Goal: Information Seeking & Learning: Learn about a topic

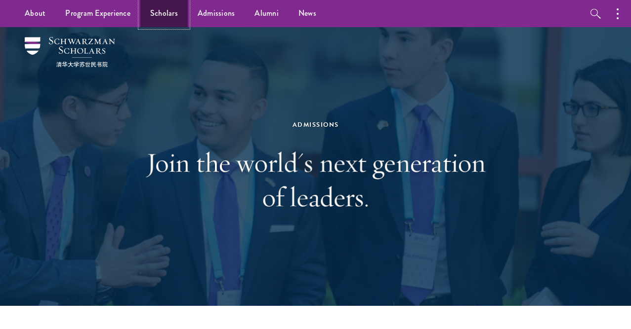
click at [162, 14] on link "Scholars" at bounding box center [163, 13] width 47 height 27
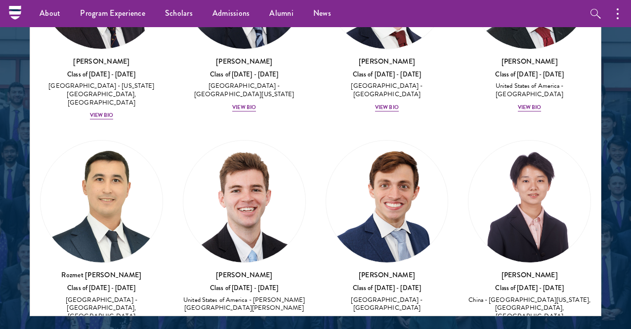
scroll to position [6473, 0]
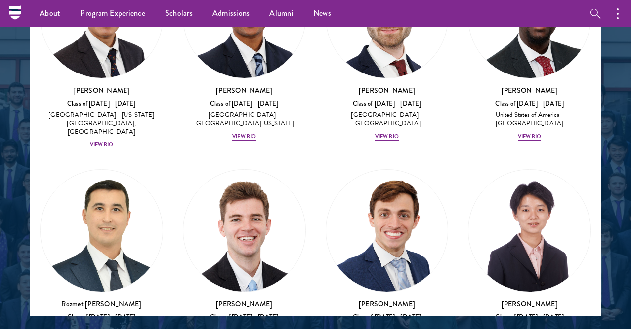
click at [610, 175] on div at bounding box center [315, 70] width 631 height 610
click at [19, 7] on nav "About Overview Leadership Donors Program Experience Overview Curriculum Student…" at bounding box center [253, 13] width 476 height 27
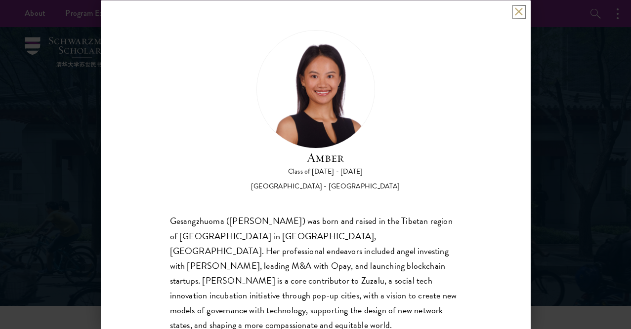
scroll to position [62, 0]
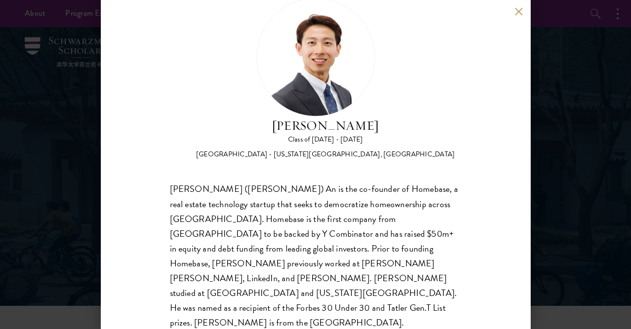
scroll to position [33, 0]
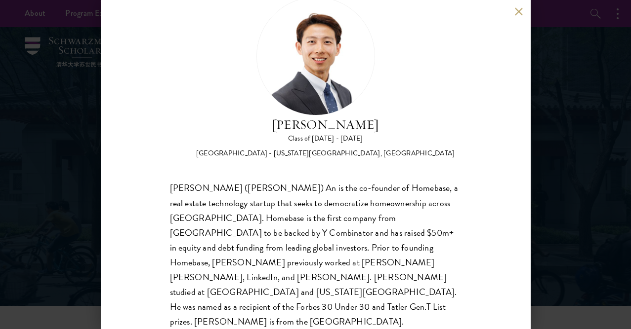
click at [328, 127] on h2 "[PERSON_NAME]" at bounding box center [325, 125] width 259 height 19
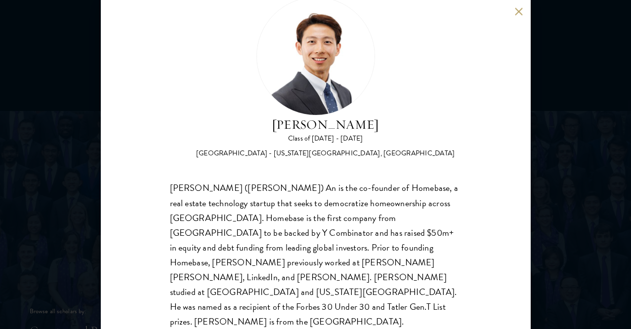
scroll to position [0, 0]
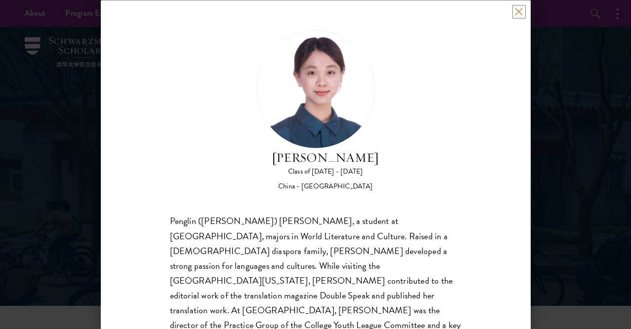
click at [518, 10] on button at bounding box center [519, 11] width 8 height 8
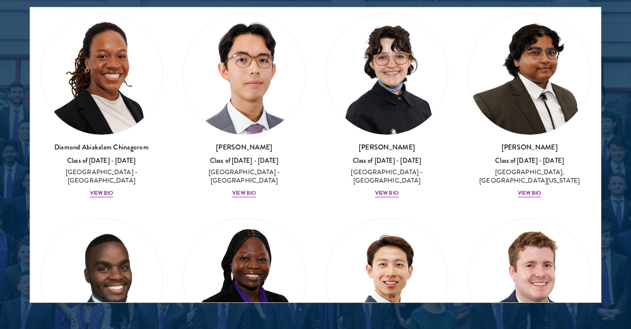
scroll to position [310, 0]
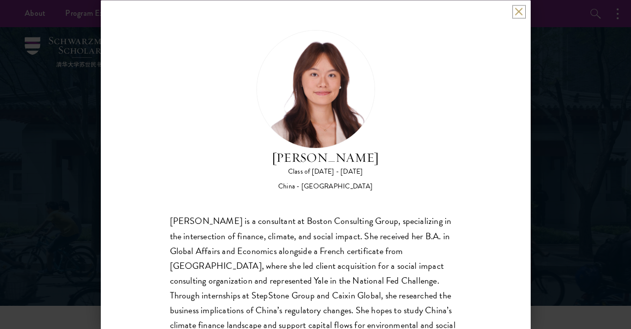
click at [517, 15] on button at bounding box center [519, 11] width 8 height 8
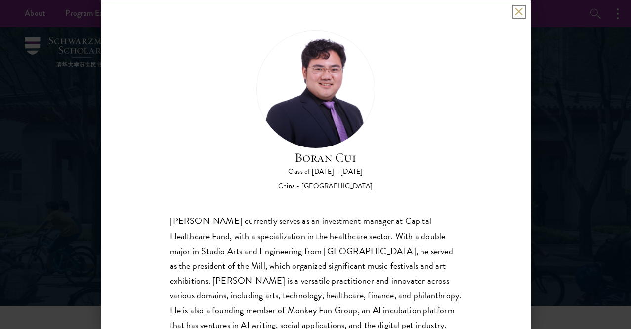
scroll to position [33, 0]
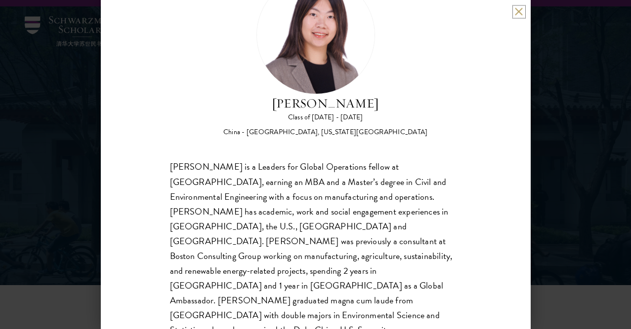
scroll to position [62, 0]
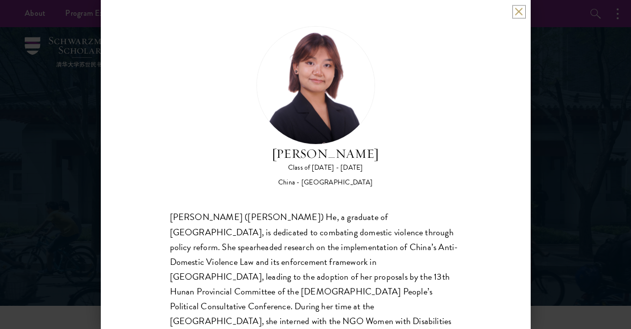
scroll to position [2, 0]
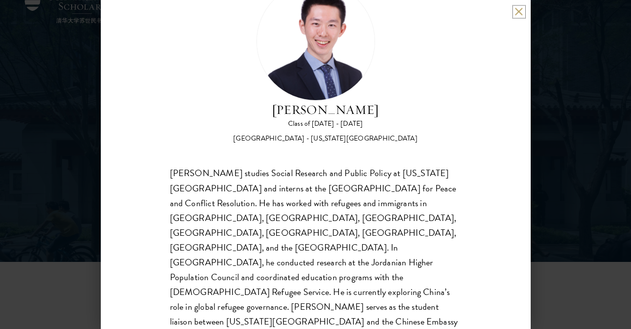
scroll to position [46, 0]
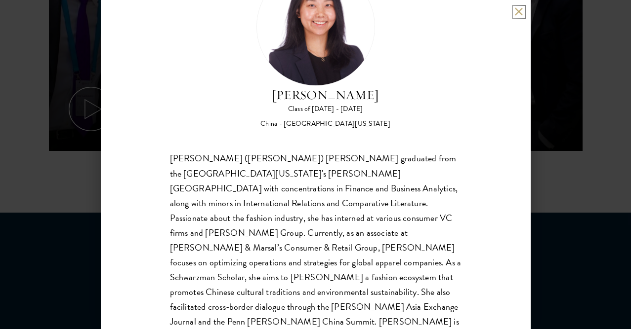
scroll to position [715, 0]
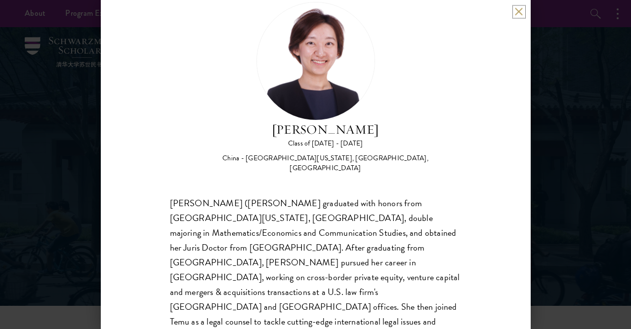
scroll to position [31, 0]
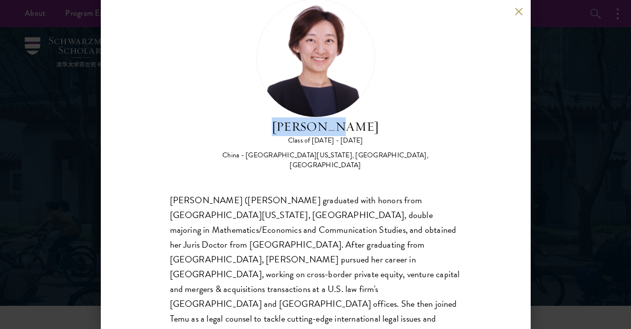
drag, startPoint x: 294, startPoint y: 127, endPoint x: 361, endPoint y: 126, distance: 67.2
click at [361, 126] on h2 "[PERSON_NAME]" at bounding box center [326, 127] width 272 height 19
copy h2 "[PERSON_NAME]"
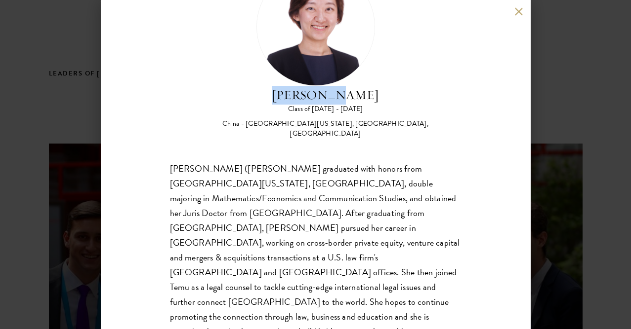
scroll to position [0, 0]
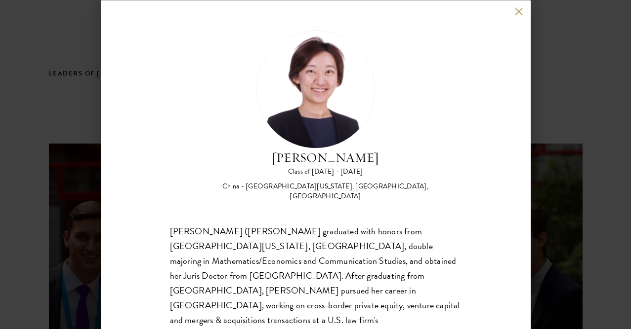
click at [515, 16] on div "[PERSON_NAME] Class of [DATE] - [DATE] [GEOGRAPHIC_DATA] - [GEOGRAPHIC_DATA][US…" at bounding box center [316, 164] width 430 height 329
click at [517, 10] on button at bounding box center [519, 11] width 8 height 8
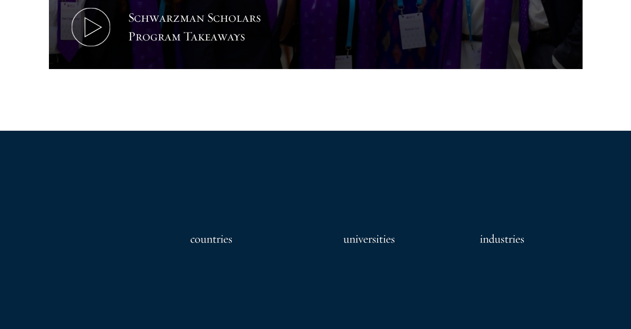
scroll to position [838, 0]
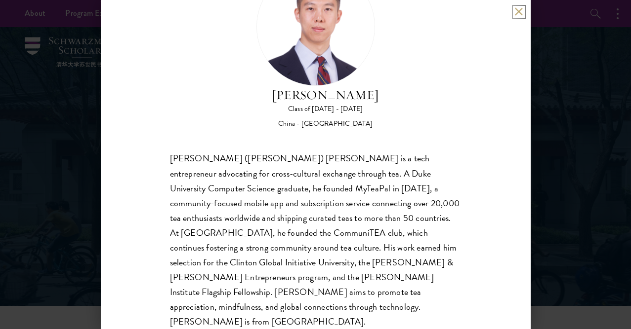
scroll to position [53, 0]
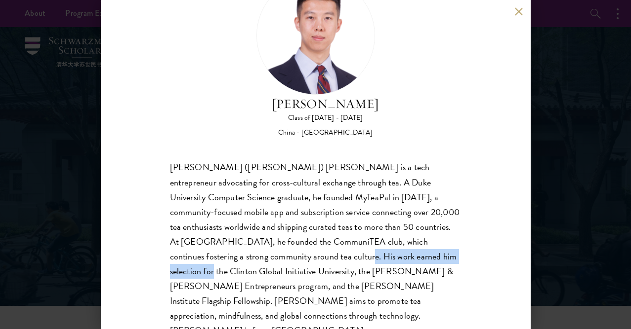
drag, startPoint x: 231, startPoint y: 256, endPoint x: 352, endPoint y: 252, distance: 121.1
click at [352, 252] on div "[PERSON_NAME] ([PERSON_NAME]) [PERSON_NAME] is a tech entrepreneur advocating f…" at bounding box center [315, 249] width 291 height 178
copy div "Clinton Global Initiative University"
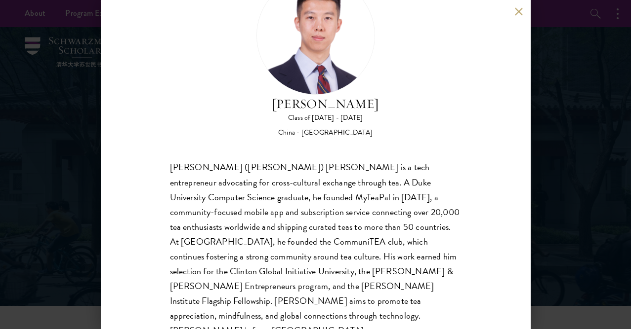
click at [370, 262] on div "Jie (Vincent) Liu is a tech entrepreneur advocating for cross-cultural exchange…" at bounding box center [315, 249] width 291 height 178
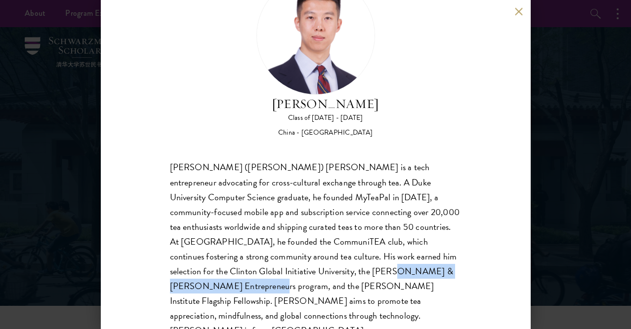
drag, startPoint x: 285, startPoint y: 270, endPoint x: 414, endPoint y: 270, distance: 129.4
click at [414, 270] on div "Jie (Vincent) Liu is a tech entrepreneur advocating for cross-cultural exchange…" at bounding box center [315, 249] width 291 height 178
copy div "Watson Institute Flagship Fellowship"
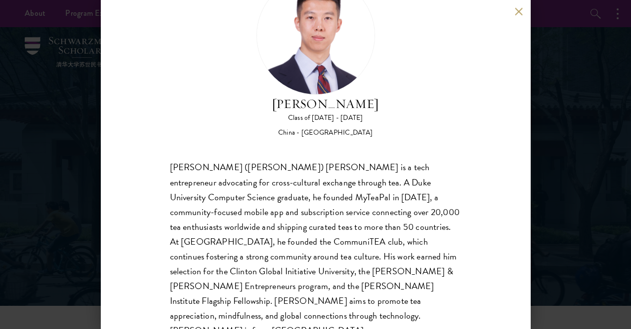
click at [569, 220] on div "Vincent Liu Class of 2025 - 2026 China - Duke University Jie (Vincent) Liu is a…" at bounding box center [315, 164] width 631 height 329
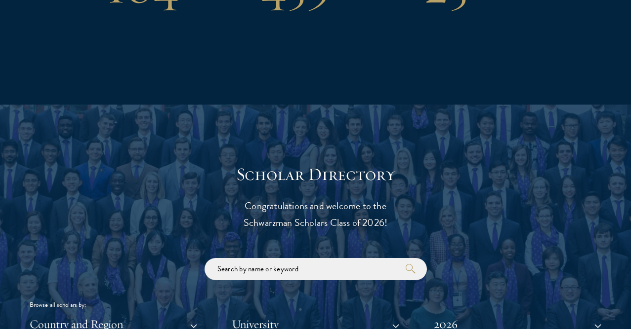
scroll to position [1216, 0]
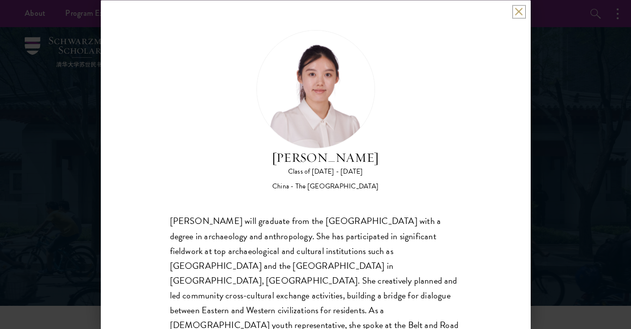
scroll to position [47, 0]
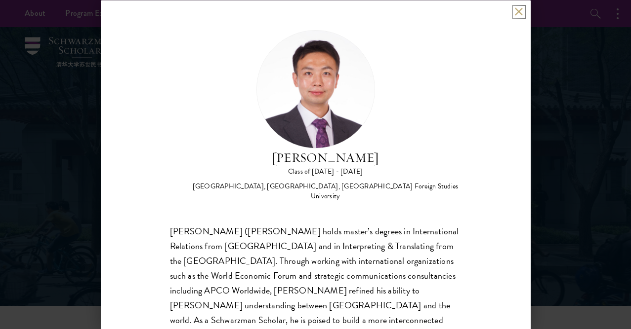
scroll to position [33, 0]
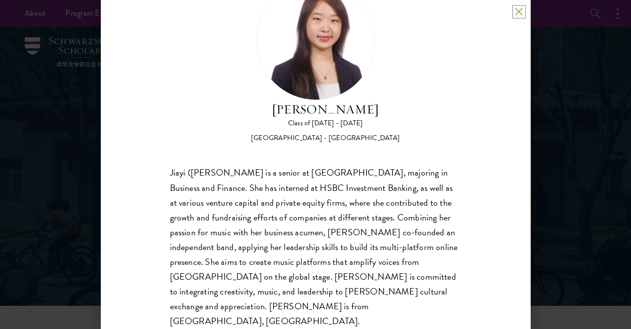
scroll to position [62, 0]
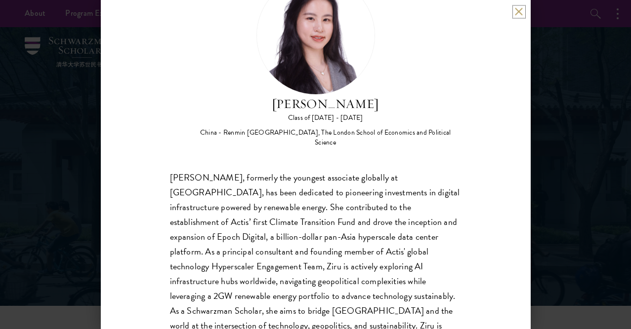
scroll to position [62, 0]
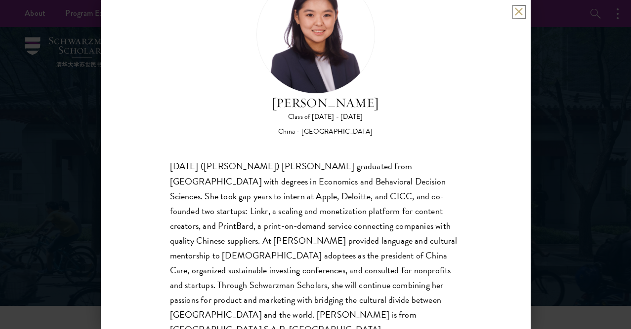
scroll to position [52, 0]
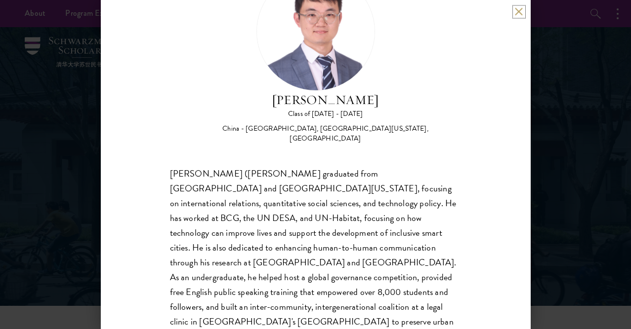
scroll to position [58, 0]
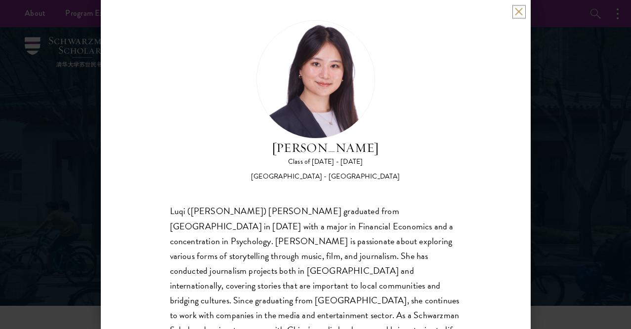
scroll to position [13, 0]
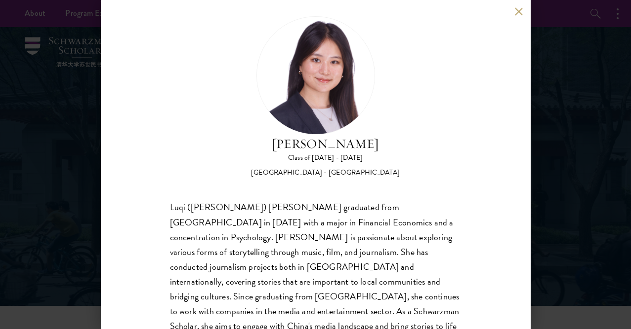
click at [321, 226] on div "Luqi ([PERSON_NAME]) [PERSON_NAME] graduated from [GEOGRAPHIC_DATA] in [DATE] w…" at bounding box center [315, 289] width 291 height 178
click at [321, 226] on div "Luqi (Eva) Wu graduated from Columbia University in May 2024 with a major in Fi…" at bounding box center [315, 289] width 291 height 178
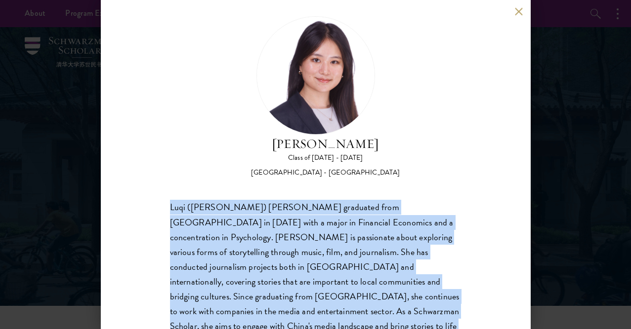
click at [321, 226] on div "Luqi (Eva) Wu graduated from Columbia University in May 2024 with a major in Fi…" at bounding box center [315, 289] width 291 height 178
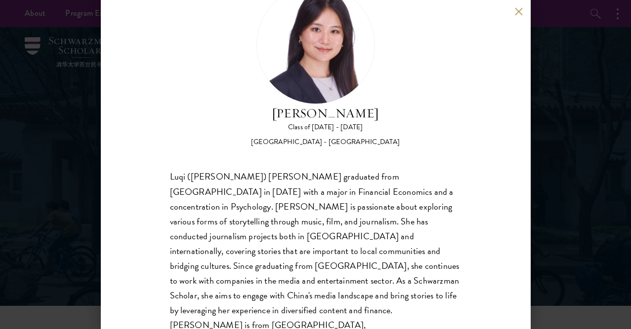
scroll to position [47, 0]
